Goal: Find specific page/section: Find specific page/section

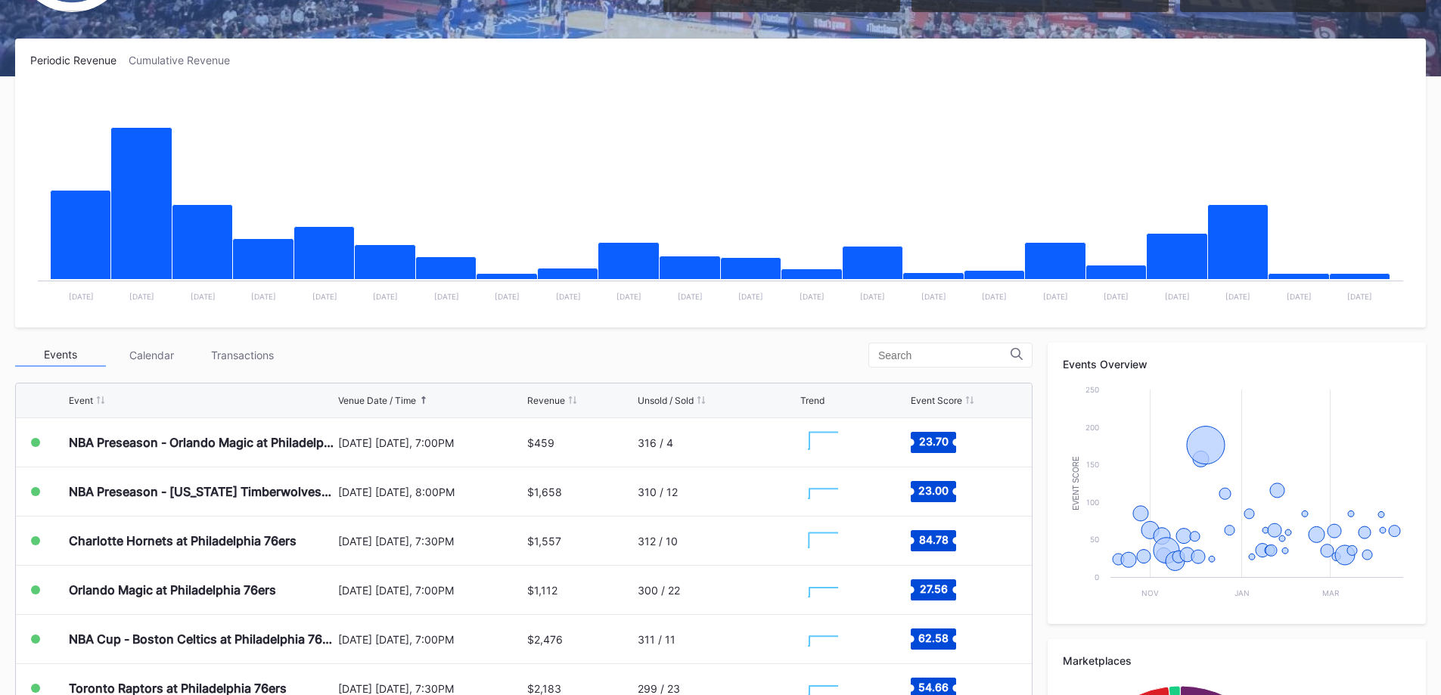
scroll to position [303, 0]
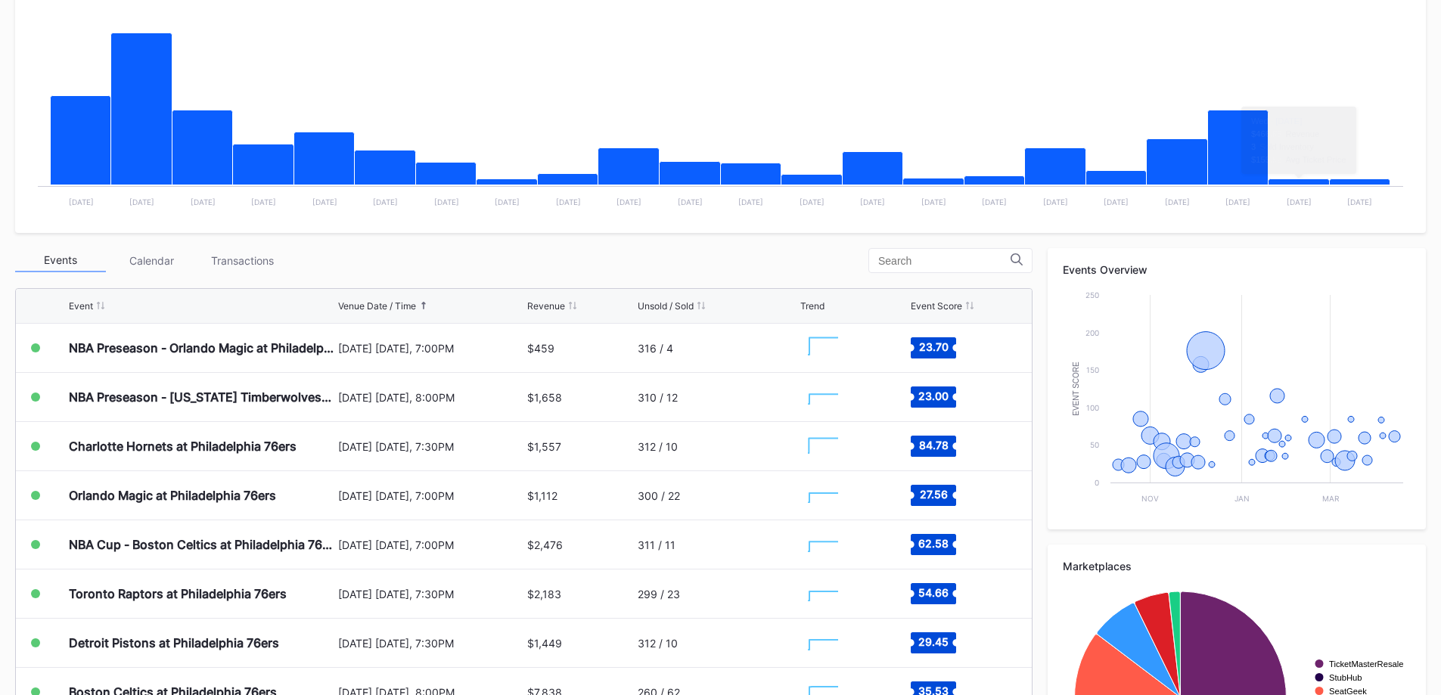
click at [265, 270] on div "Transactions" at bounding box center [242, 260] width 91 height 23
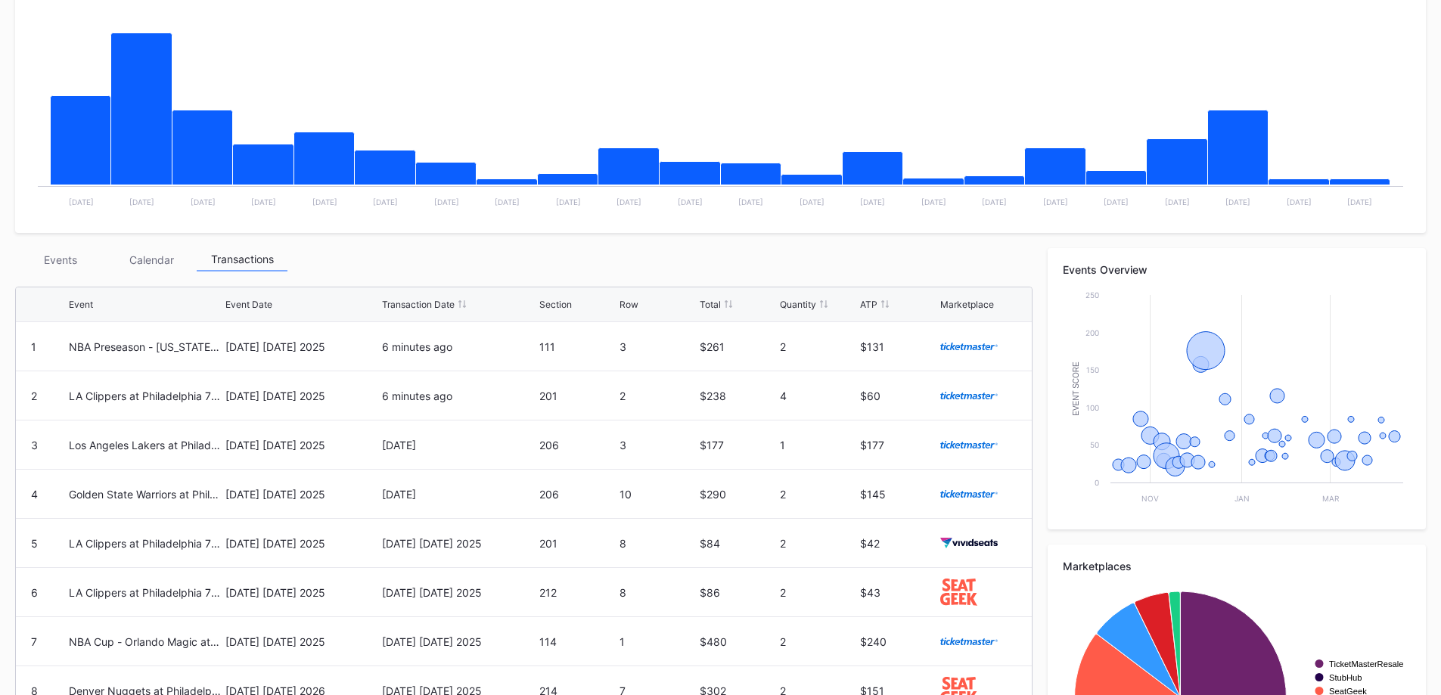
click at [75, 260] on div "Events" at bounding box center [60, 259] width 91 height 23
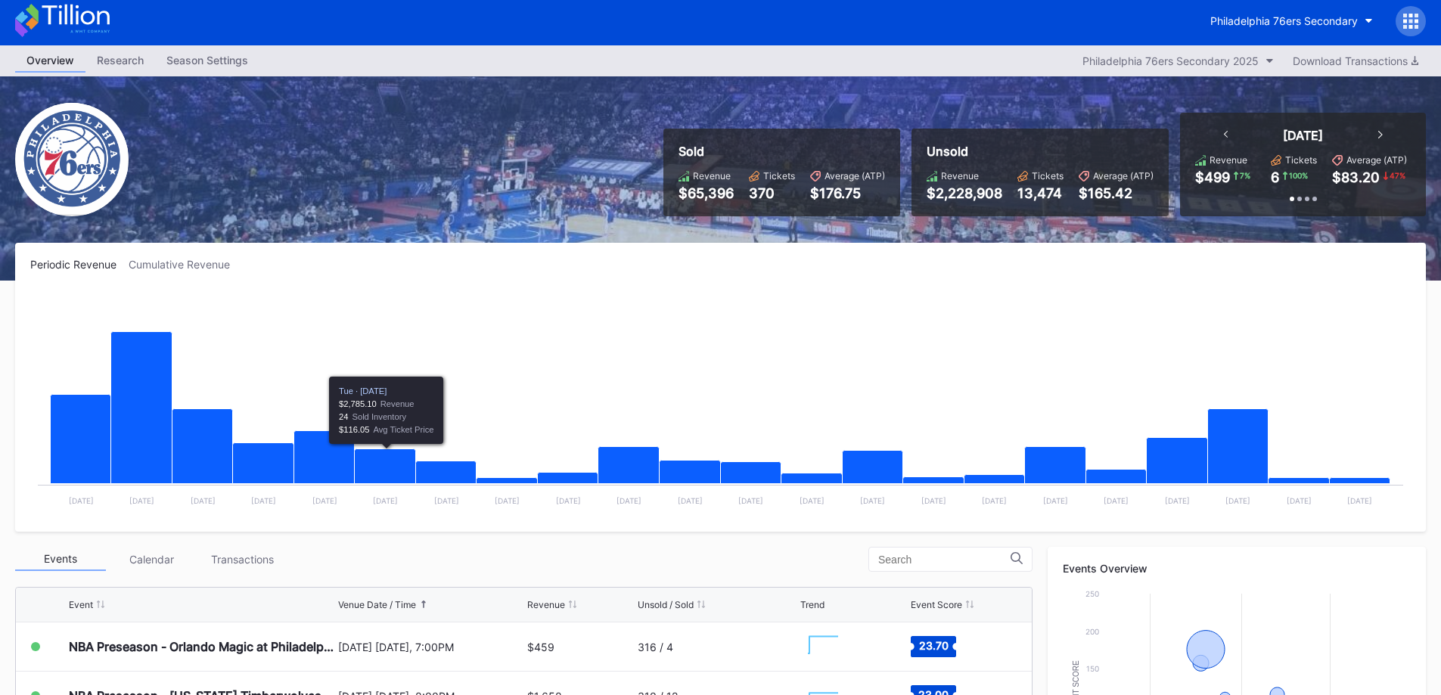
scroll to position [0, 0]
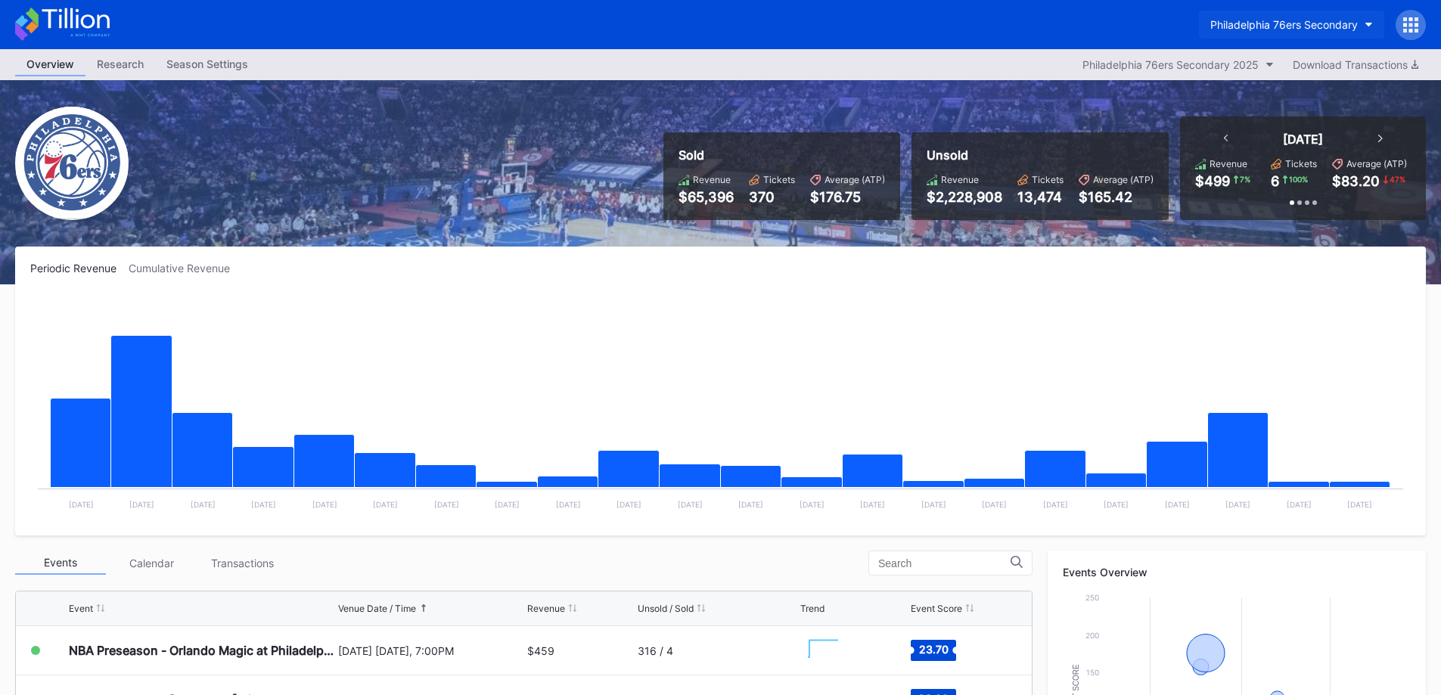
click at [1309, 36] on button "Philadelphia 76ers Secondary" at bounding box center [1291, 25] width 185 height 28
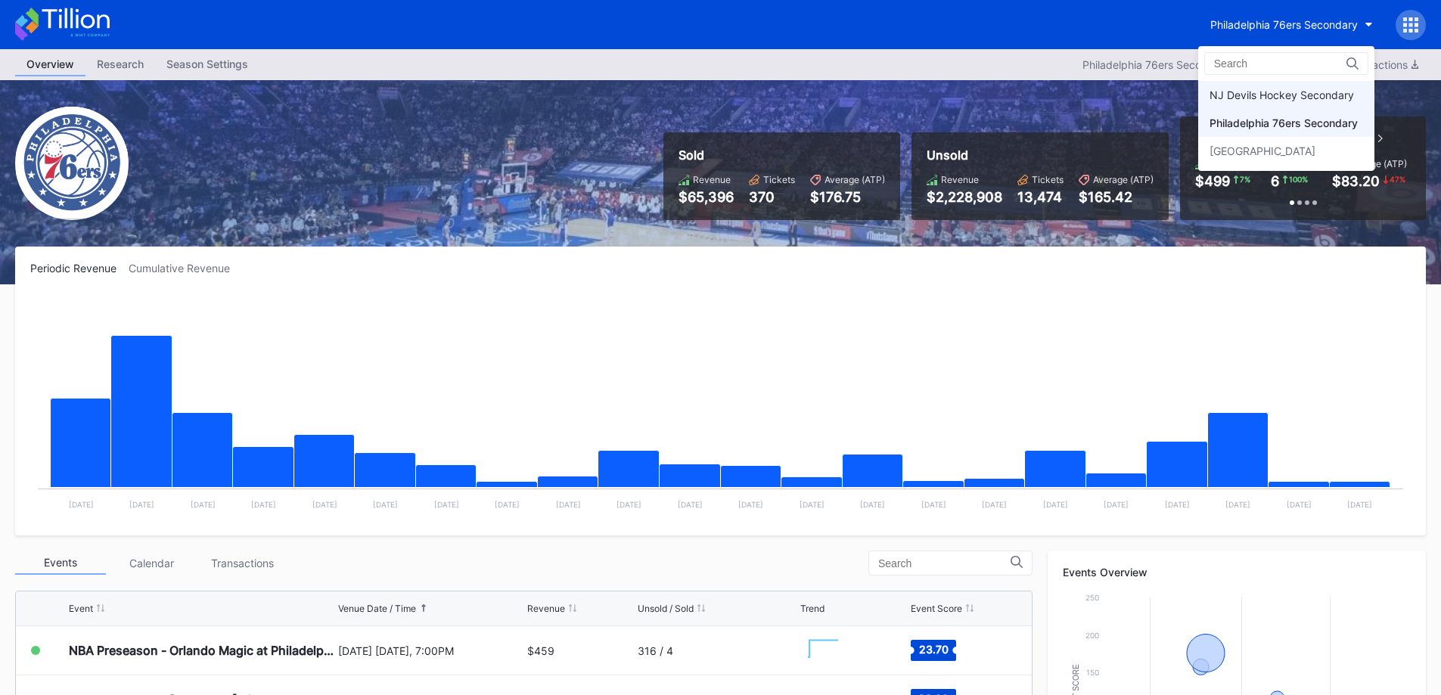
click at [1312, 89] on div "NJ Devils Hockey Secondary" at bounding box center [1282, 95] width 145 height 13
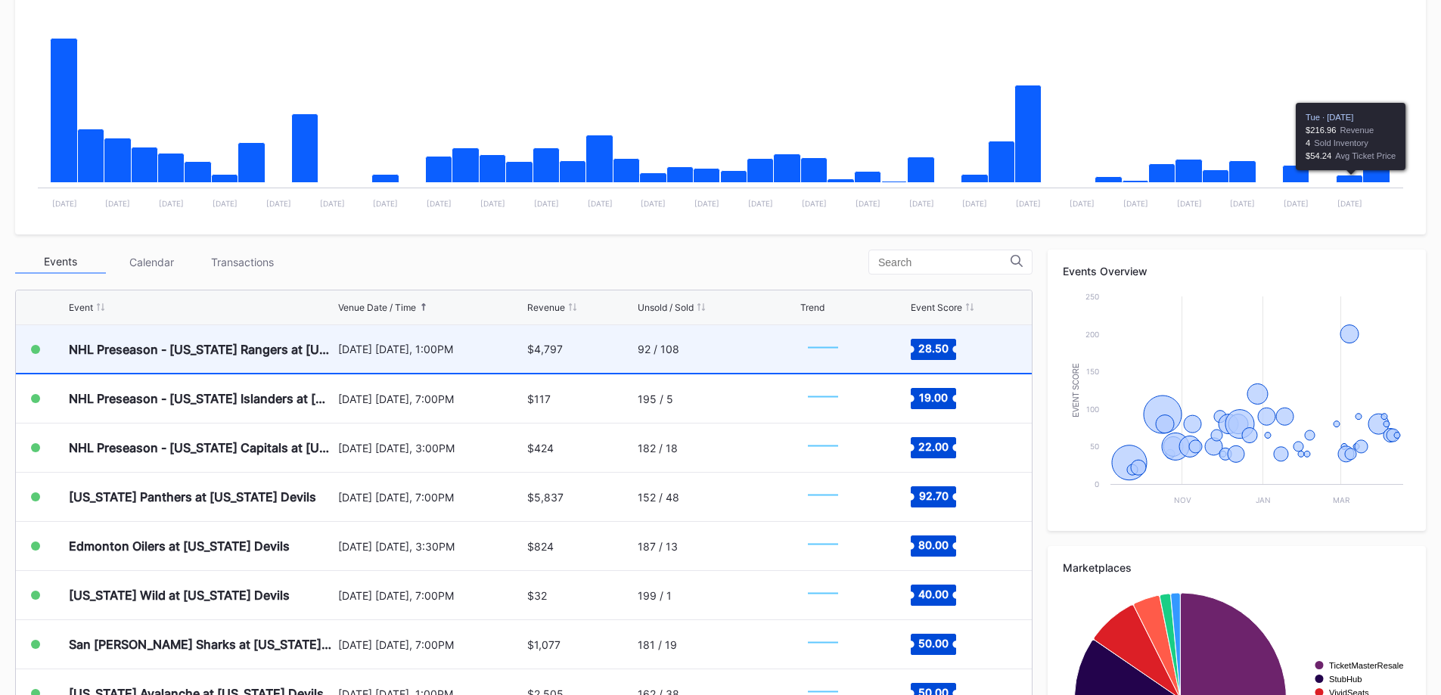
scroll to position [303, 0]
